Goal: Navigation & Orientation: Find specific page/section

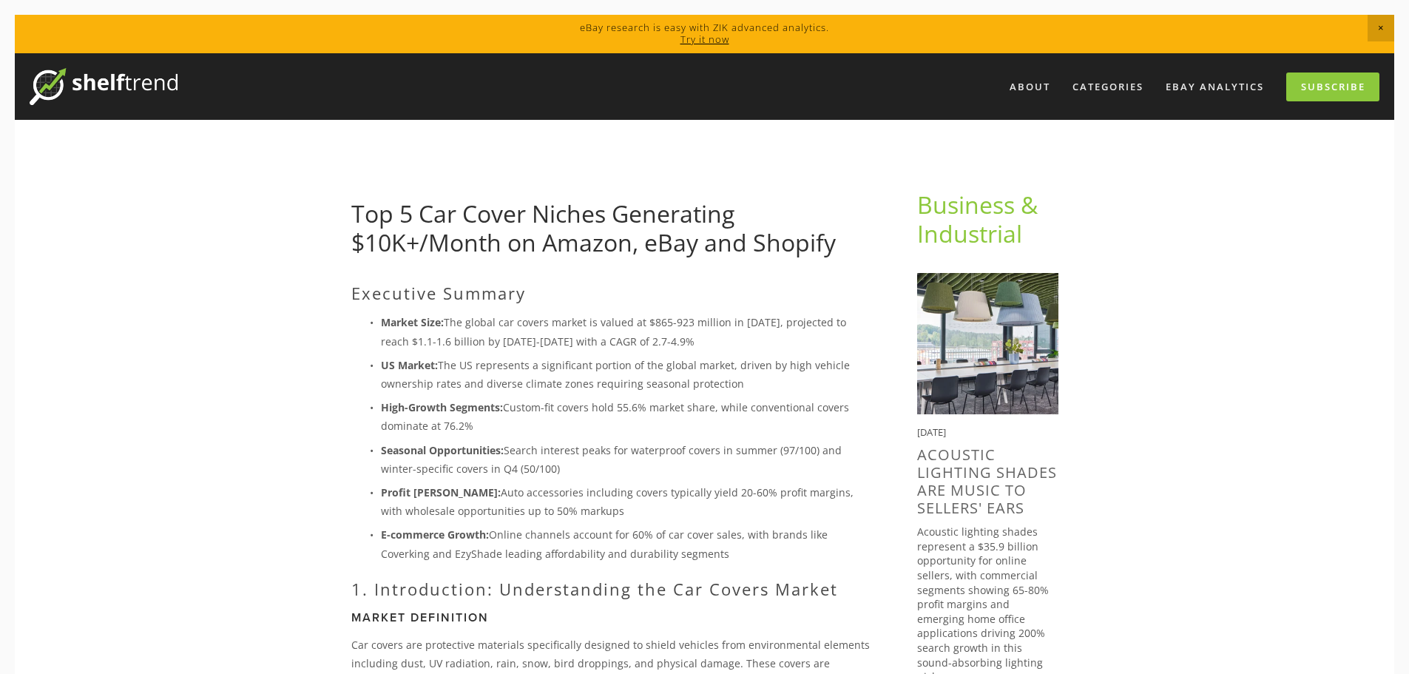
click at [92, 80] on img at bounding box center [104, 86] width 148 height 37
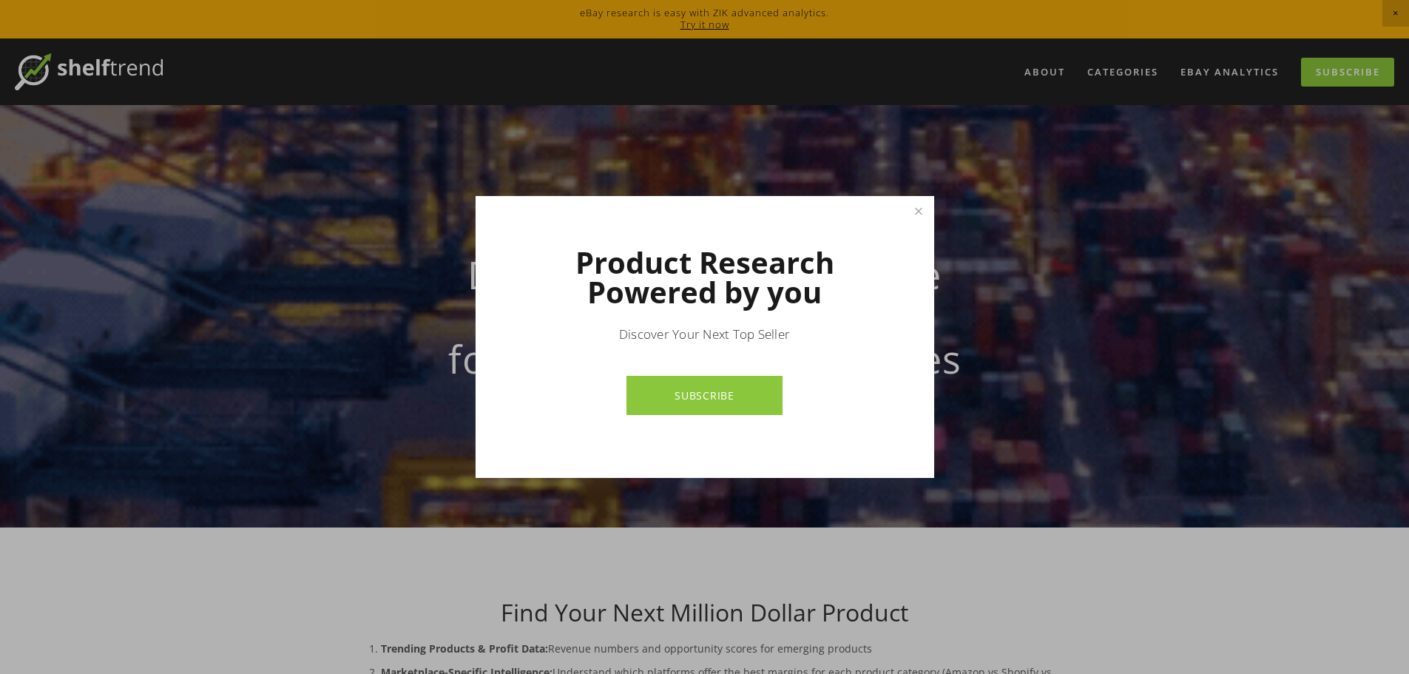
click at [712, 389] on link "SUBSCRIBE" at bounding box center [705, 395] width 156 height 39
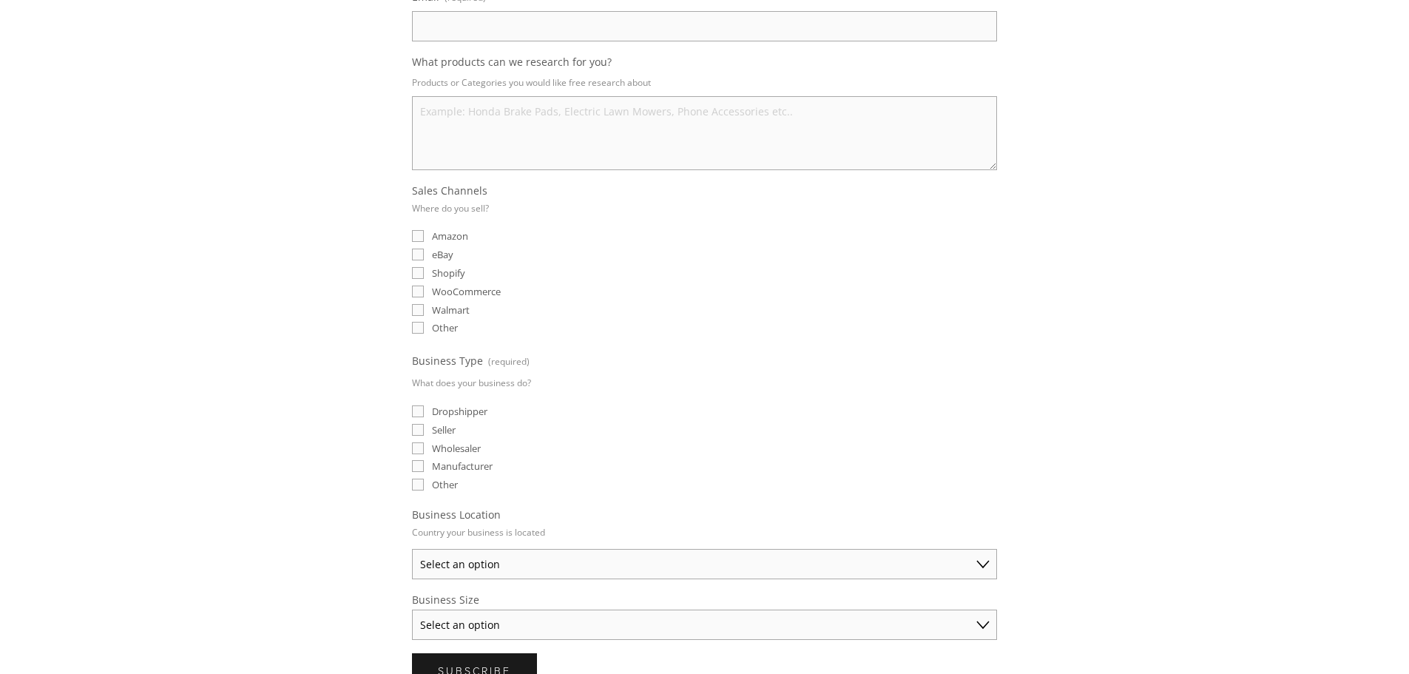
scroll to position [623, 0]
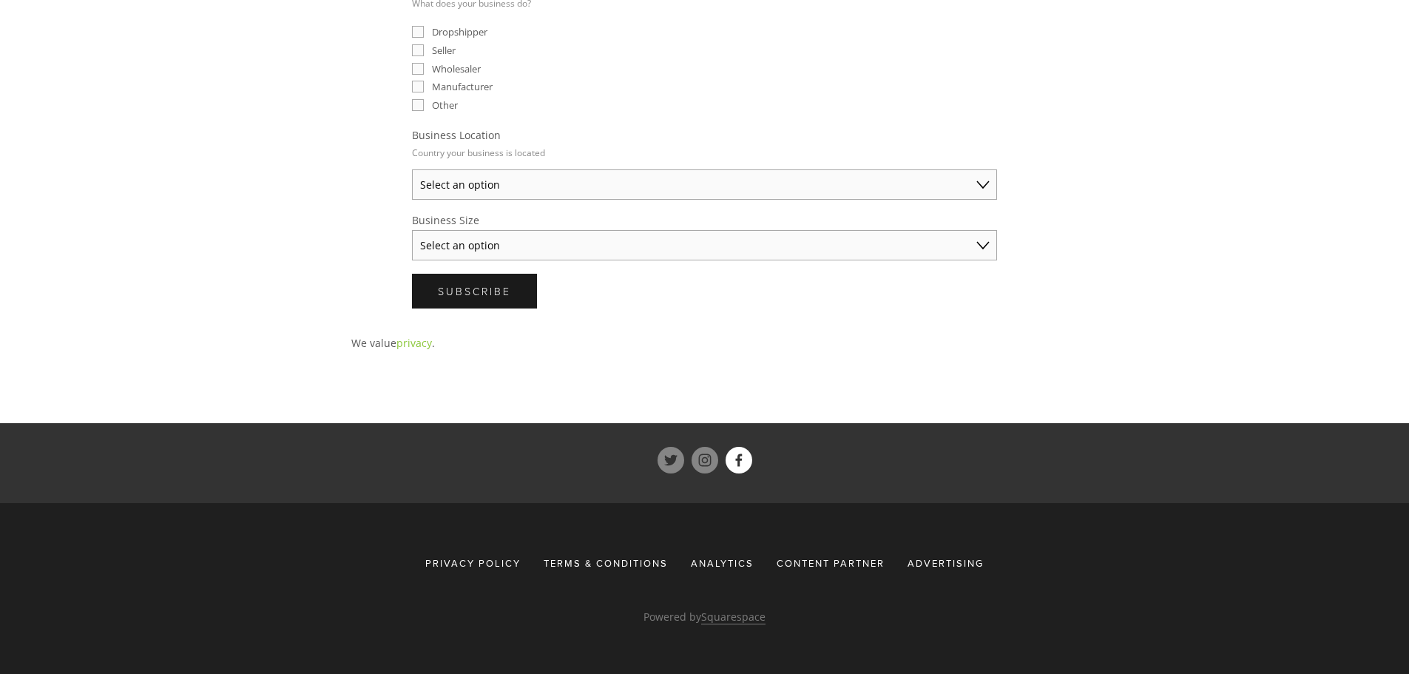
click at [739, 461] on use "ShelfTrend" at bounding box center [738, 460] width 7 height 13
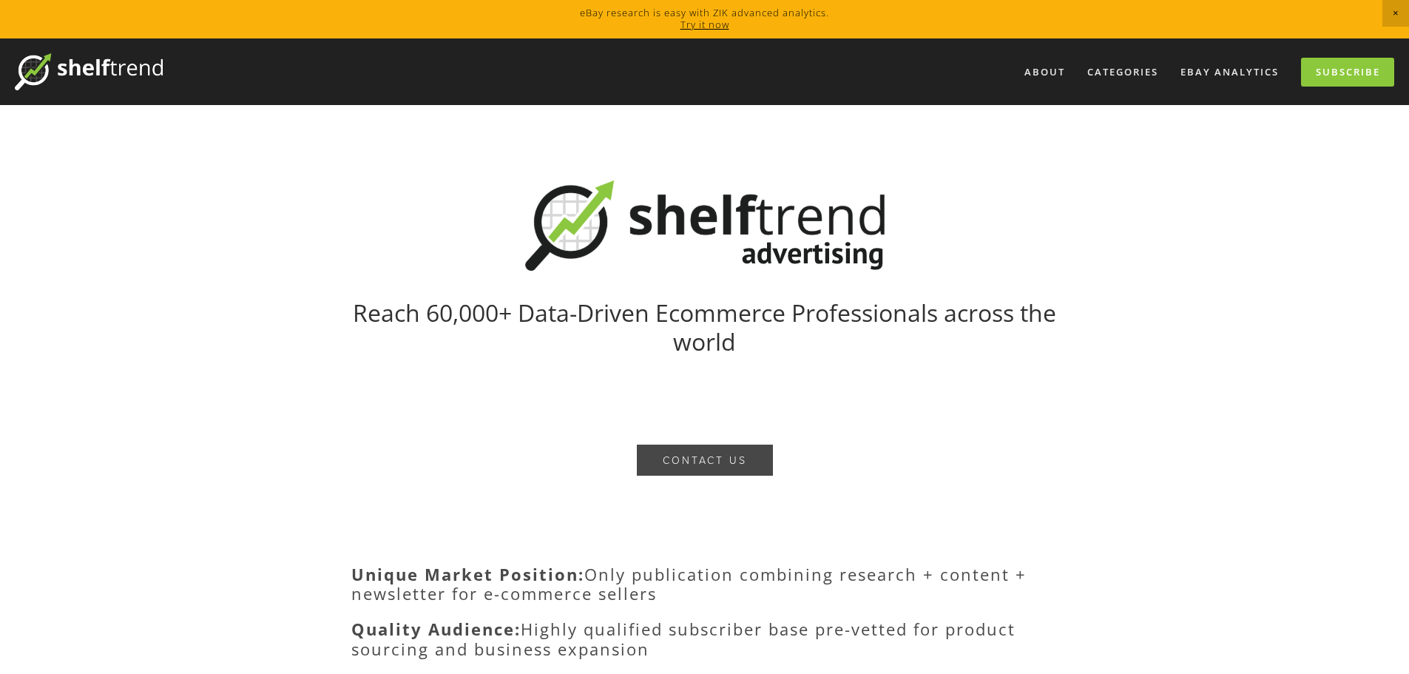
click at [701, 455] on button "Contact US" at bounding box center [705, 460] width 136 height 31
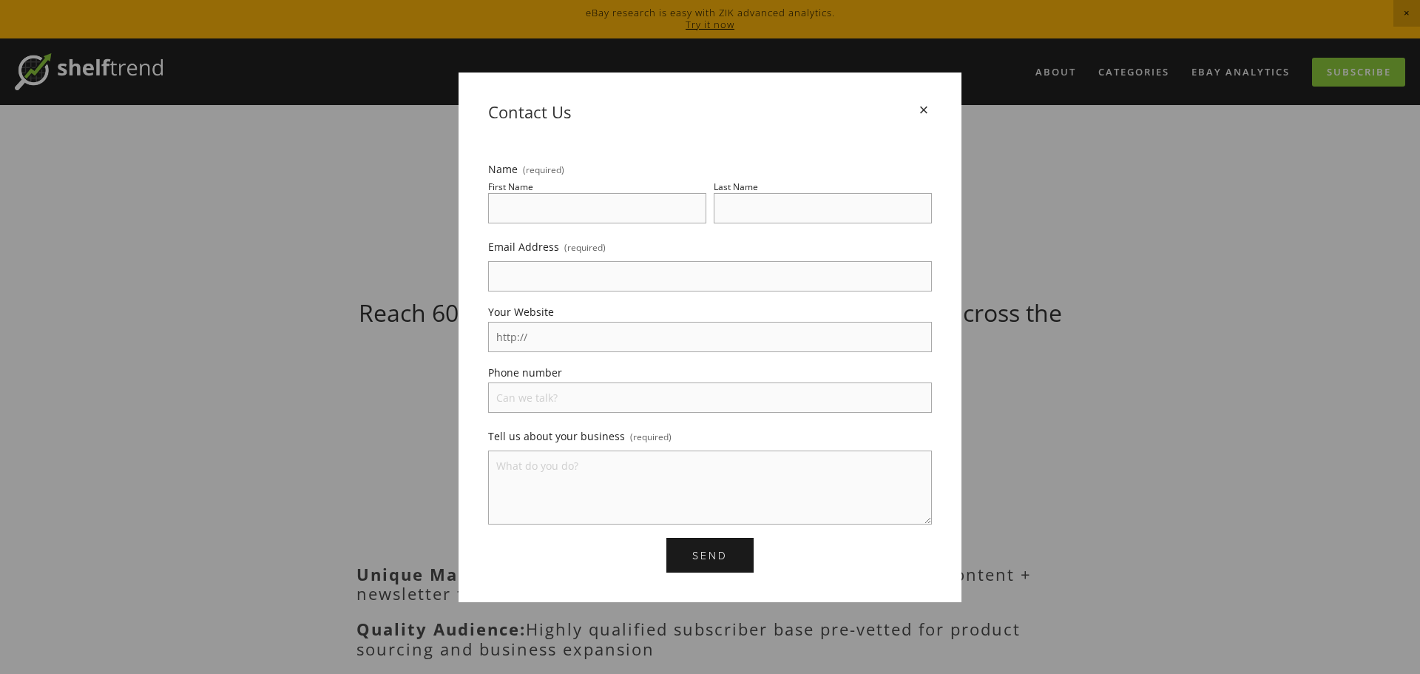
click at [926, 109] on div "×" at bounding box center [924, 110] width 16 height 16
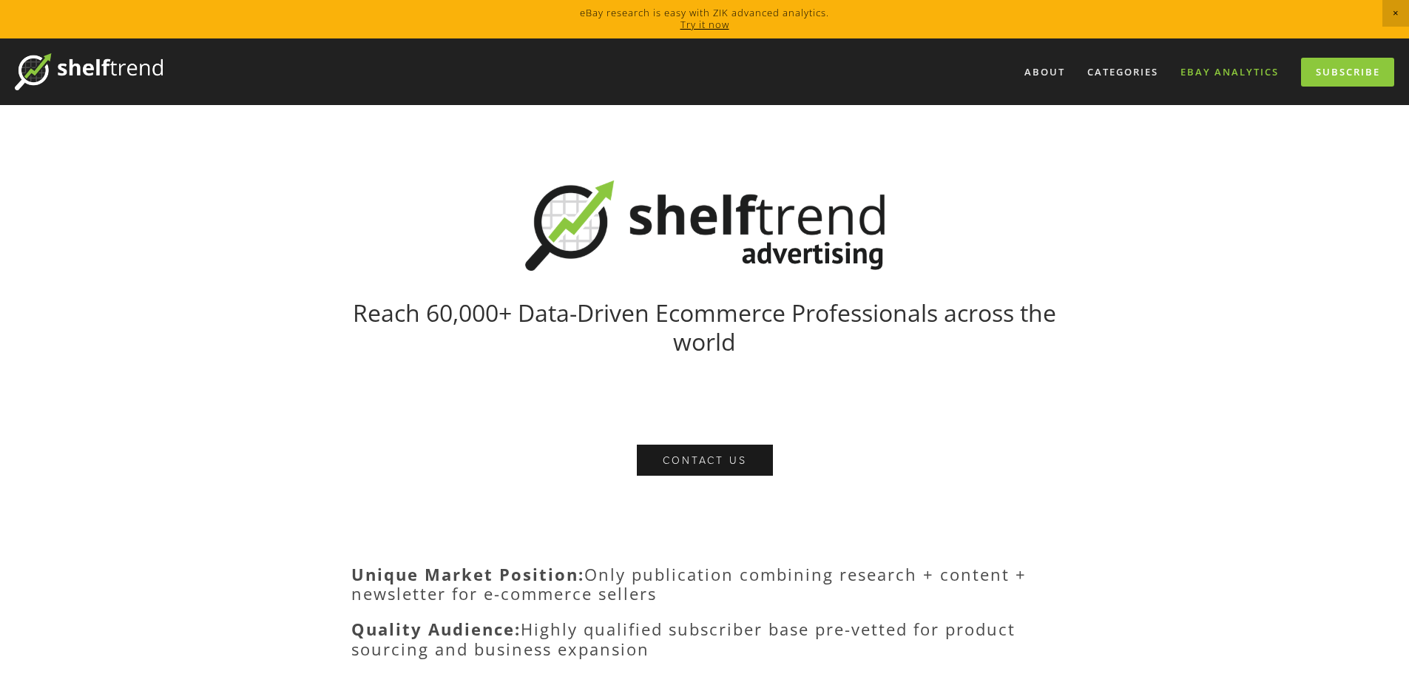
click at [1223, 67] on link "eBay Analytics" at bounding box center [1230, 72] width 118 height 24
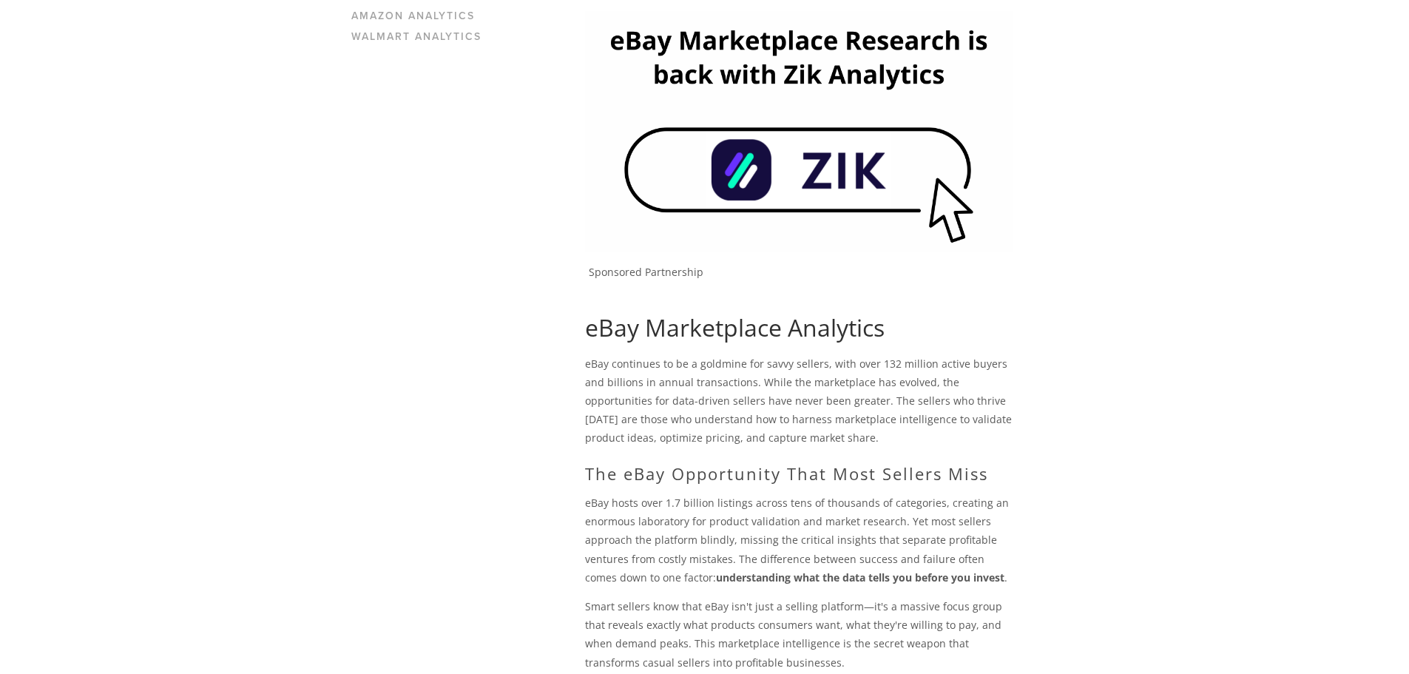
scroll to position [222, 0]
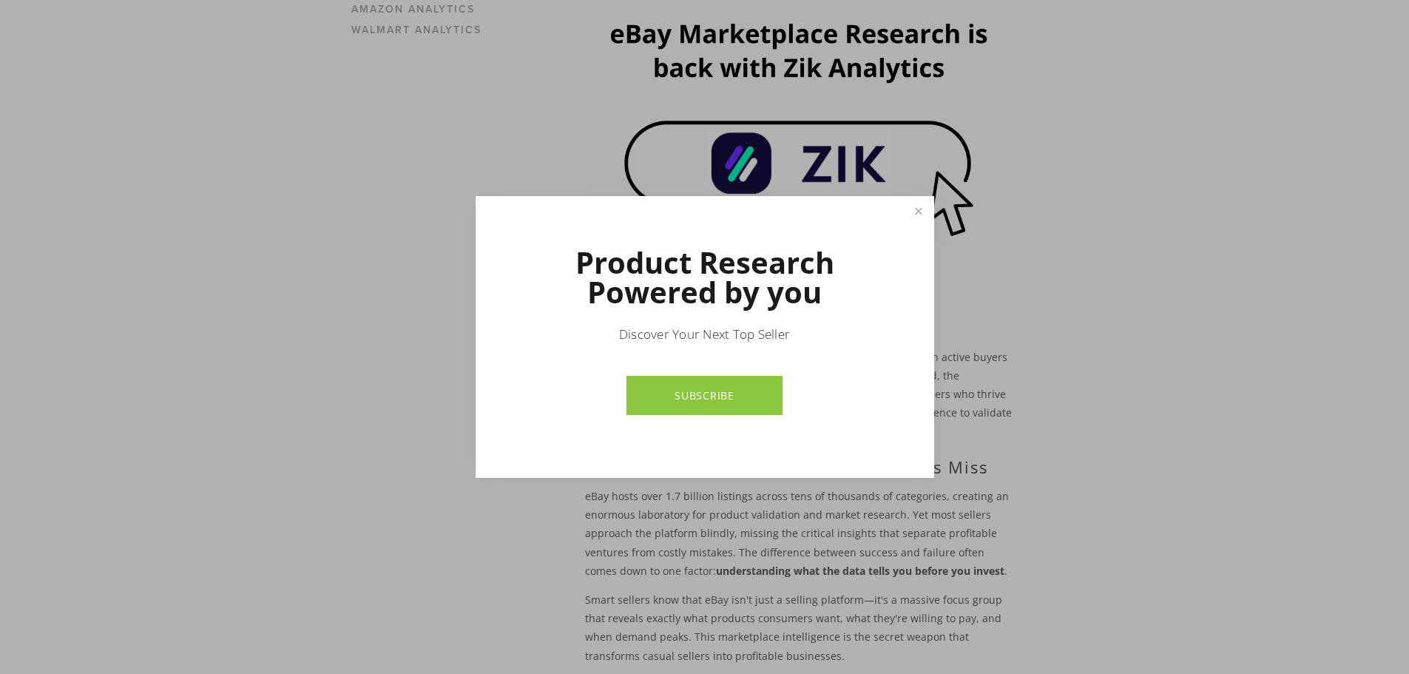
click at [925, 206] on link "Close" at bounding box center [918, 211] width 26 height 26
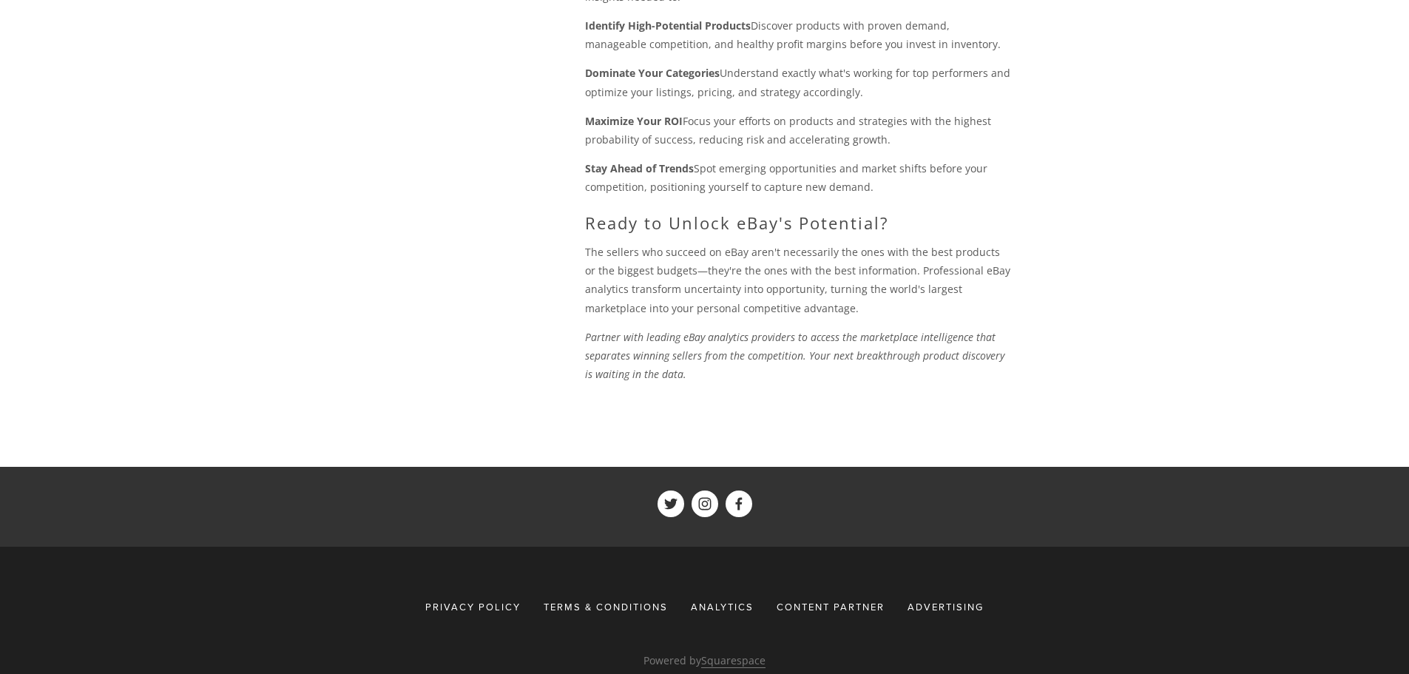
scroll to position [1668, 0]
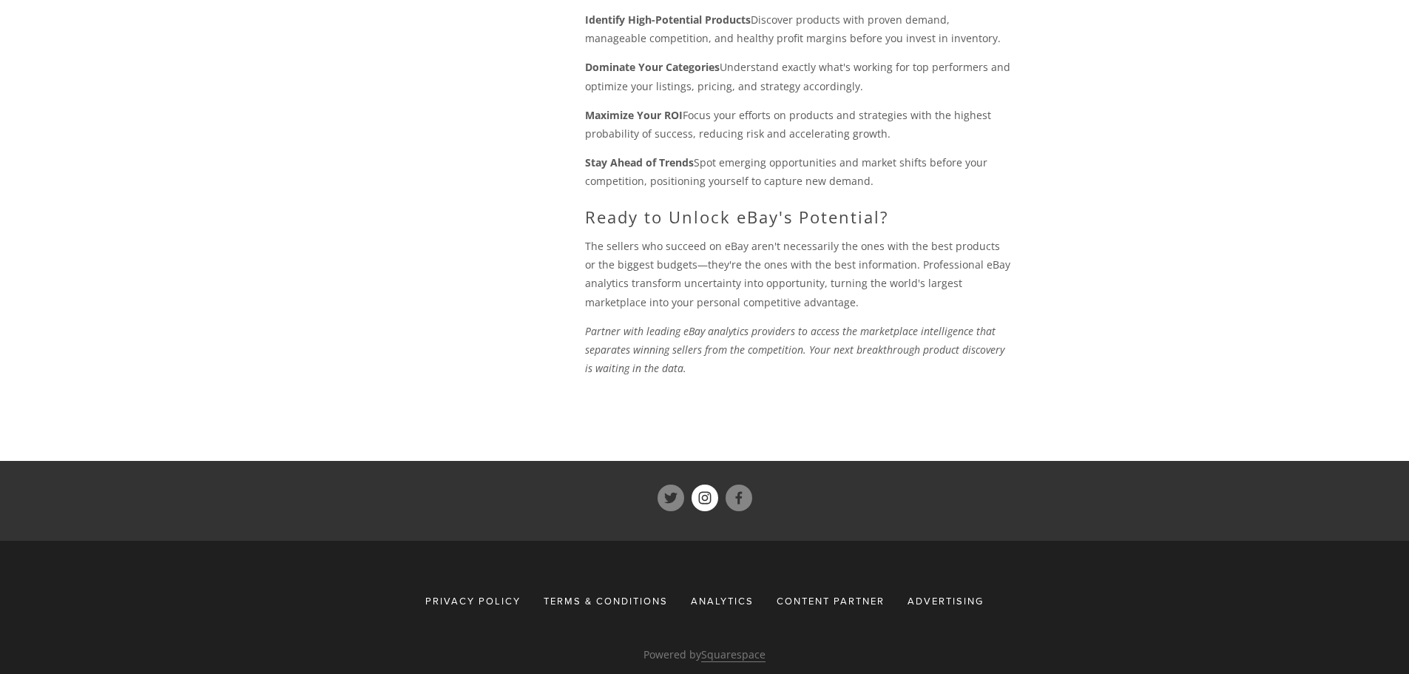
click at [701, 485] on use "ShelfTrend" at bounding box center [705, 498] width 27 height 27
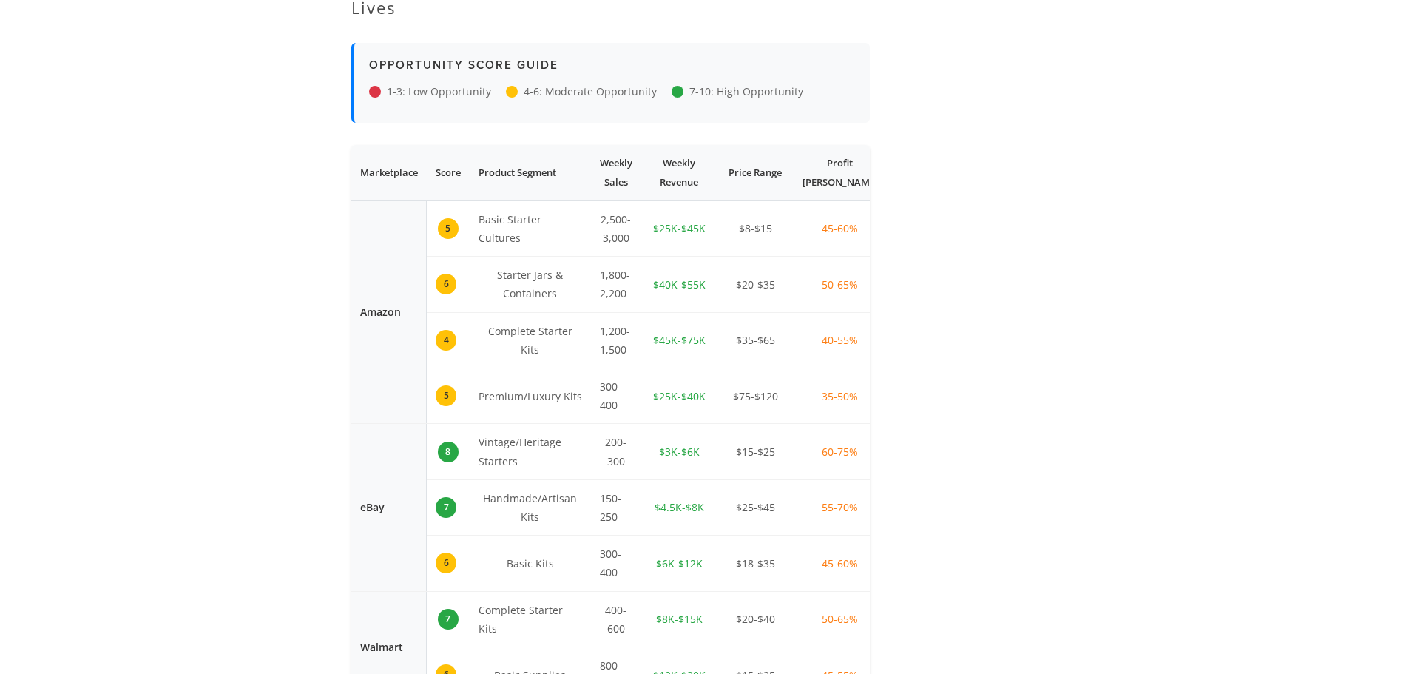
scroll to position [3033, 0]
